Goal: Navigation & Orientation: Find specific page/section

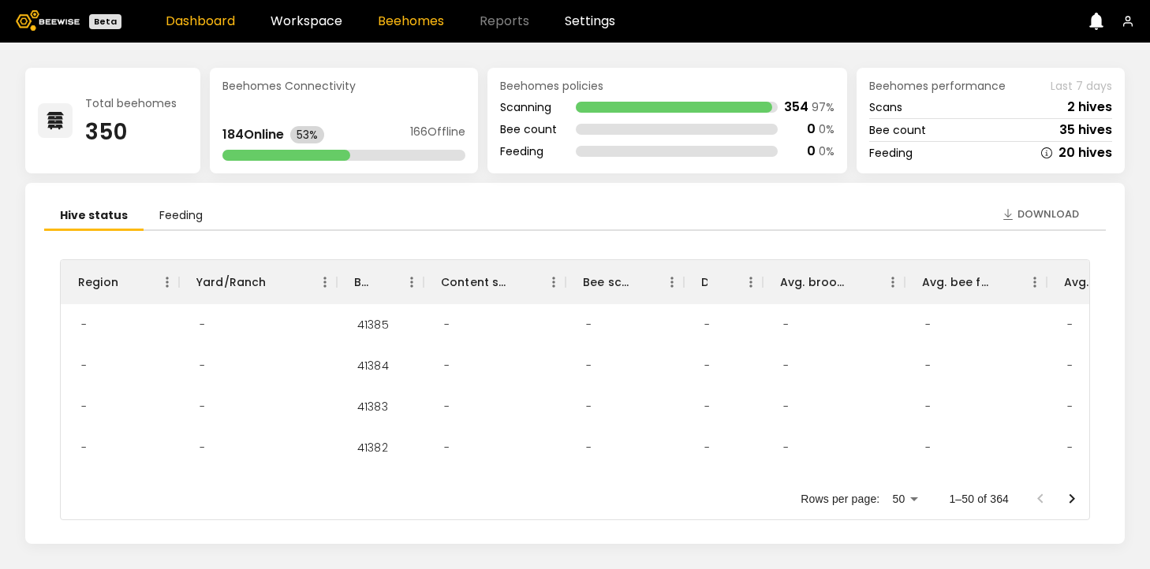
click at [412, 19] on link "Beehomes" at bounding box center [411, 21] width 66 height 13
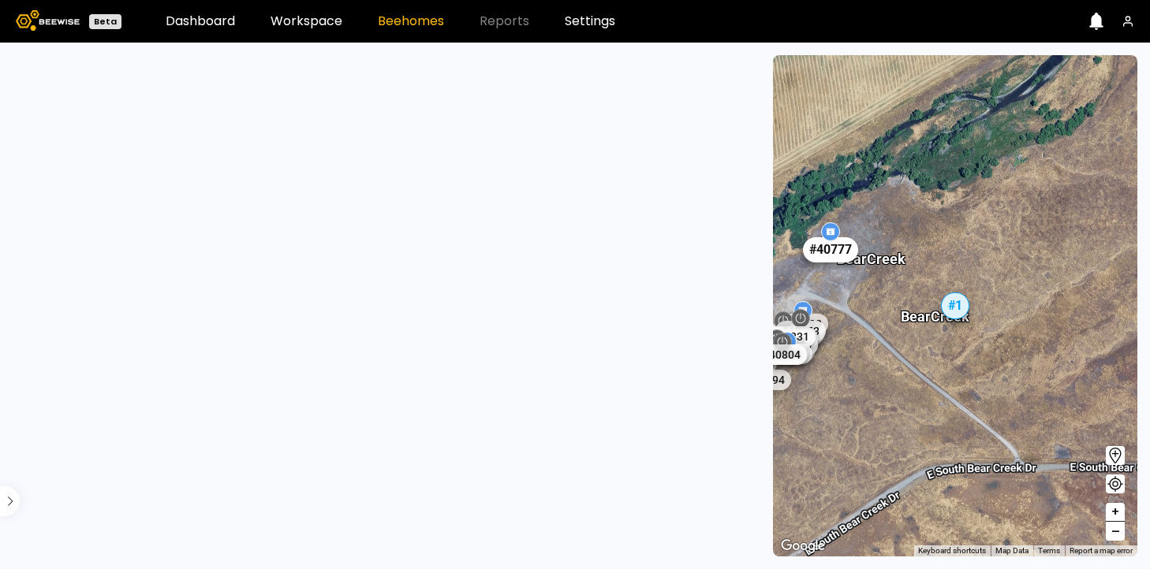
click at [841, 256] on div "# 40777" at bounding box center [830, 249] width 55 height 25
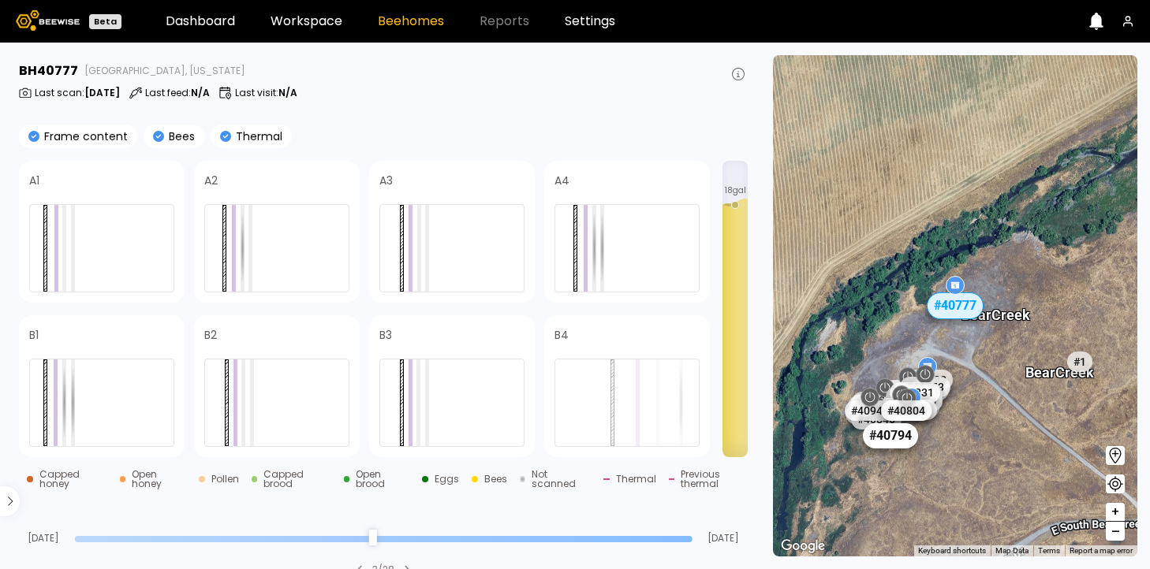
click at [882, 436] on div "# 40794" at bounding box center [890, 435] width 55 height 25
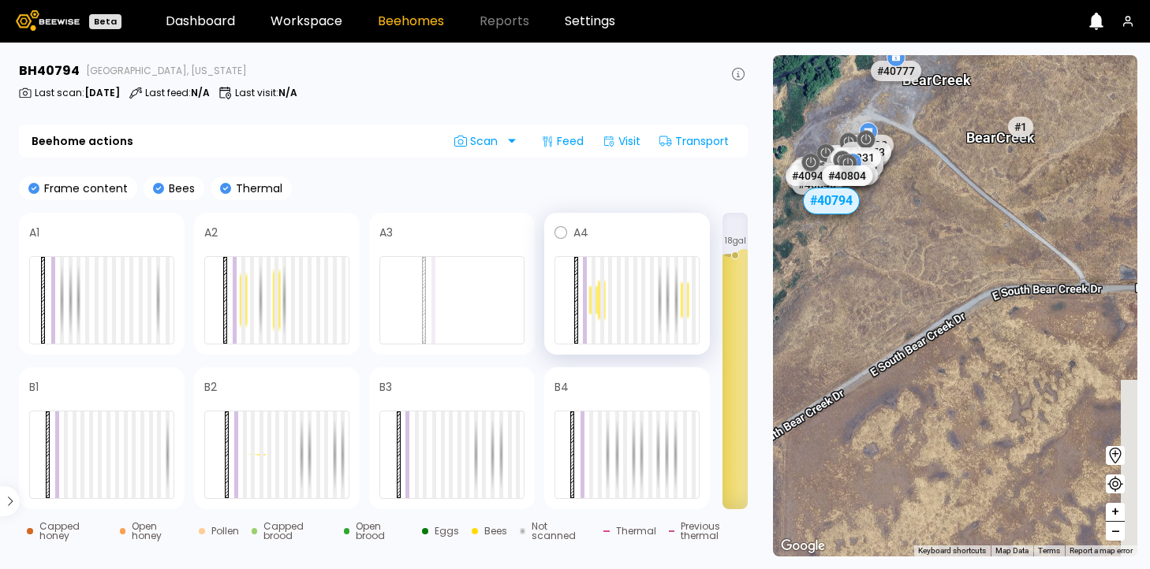
drag, startPoint x: 840, startPoint y: 349, endPoint x: 681, endPoint y: 213, distance: 209.7
click at [681, 213] on main "BH [GEOGRAPHIC_DATA], [US_STATE] Last scan : [DATE] Last feed : N/A Last visit …" at bounding box center [575, 306] width 1150 height 527
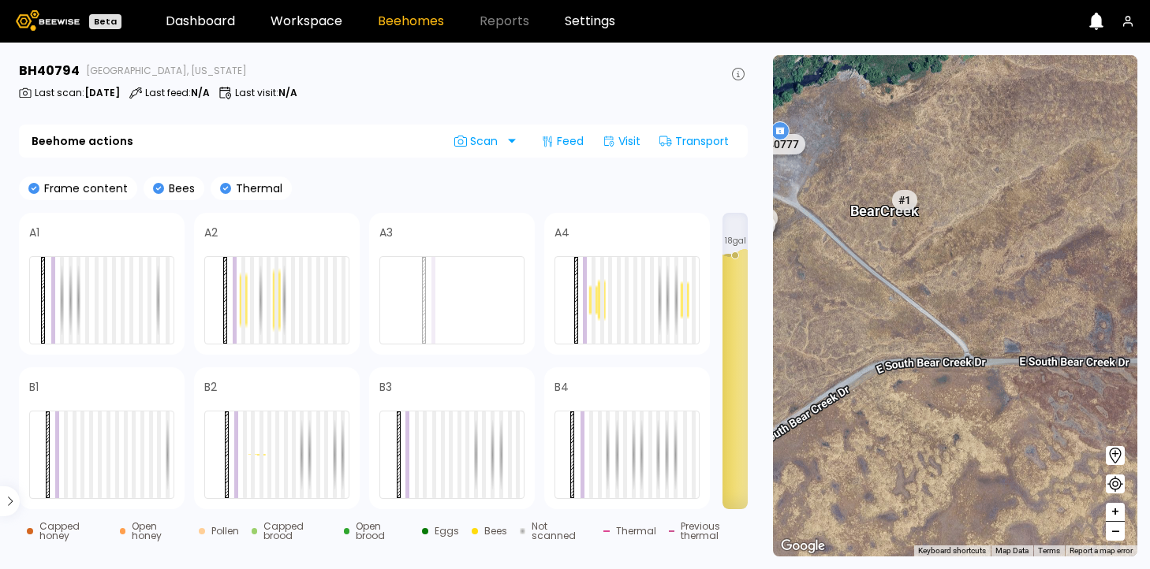
drag, startPoint x: 855, startPoint y: 253, endPoint x: 773, endPoint y: 360, distance: 135.0
click at [773, 360] on div "# 41205 # 41323 # 41356 # 41236 # 41191 # 41245 # 41350 # 41214 # 41317 # 41334…" at bounding box center [955, 306] width 364 height 502
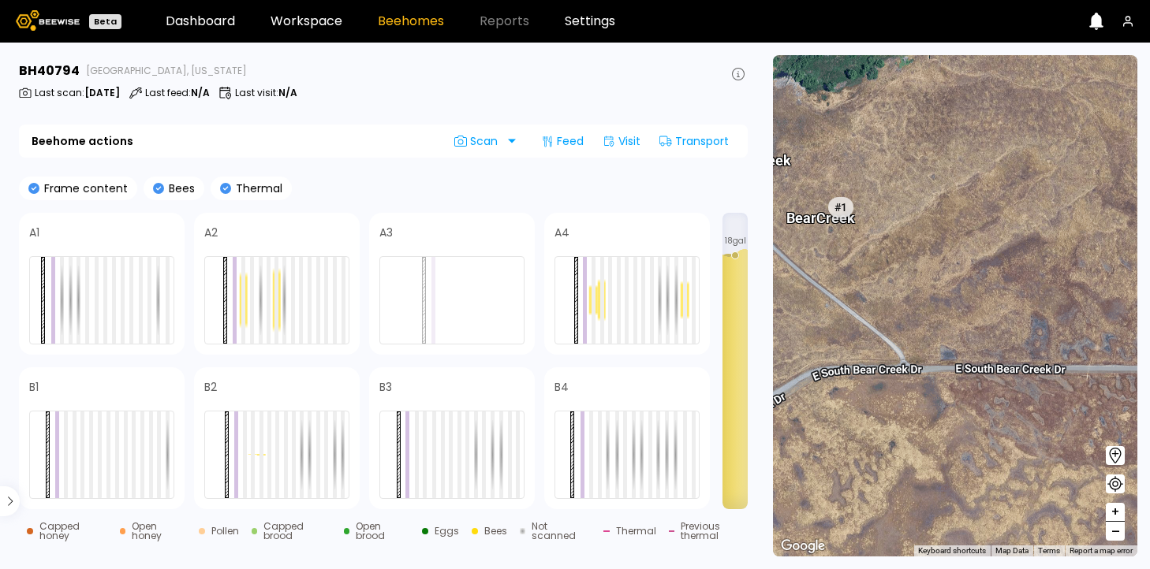
drag, startPoint x: 818, startPoint y: 347, endPoint x: 743, endPoint y: 347, distance: 74.9
click at [743, 347] on main "BH [GEOGRAPHIC_DATA], [US_STATE] Last scan : [DATE] Last feed : N/A Last visit …" at bounding box center [575, 306] width 1150 height 527
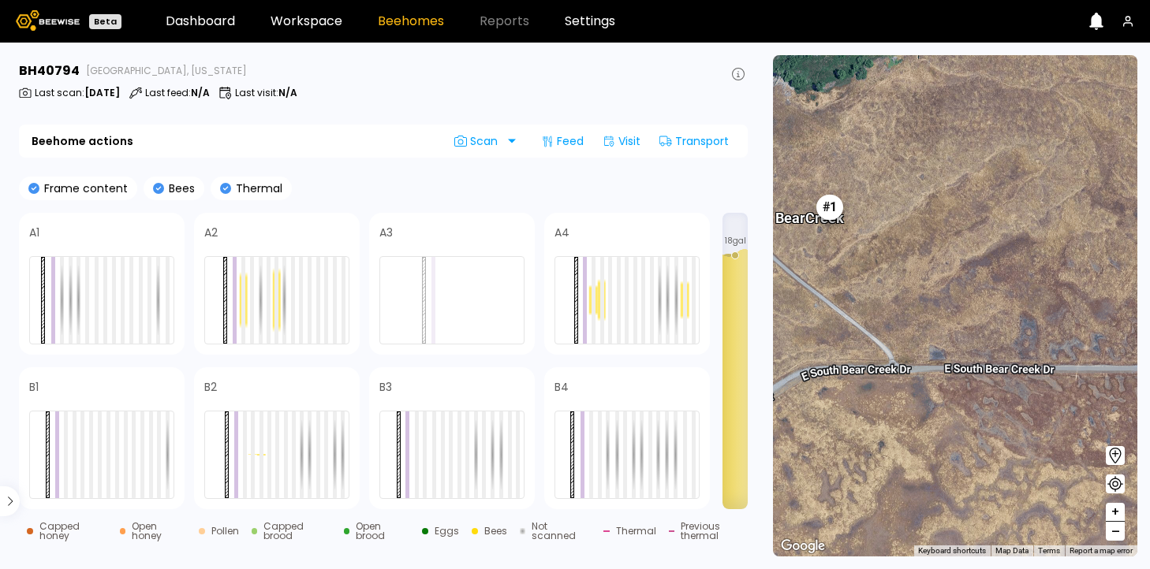
click at [837, 209] on div "# 1" at bounding box center [829, 207] width 27 height 25
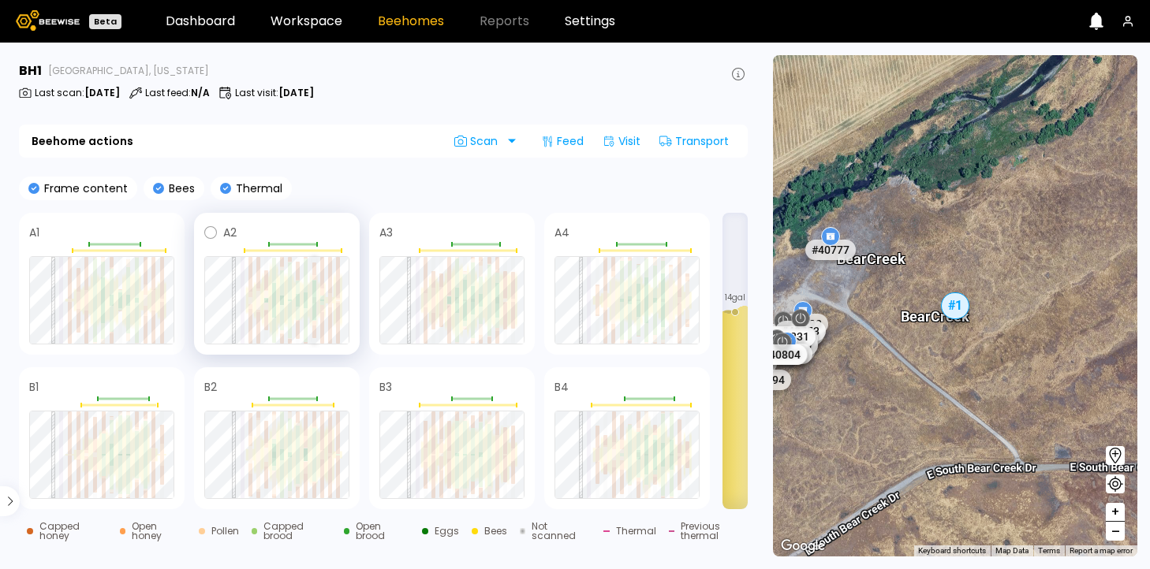
click at [312, 314] on div at bounding box center [314, 312] width 4 height 16
